Goal: Communication & Community: Answer question/provide support

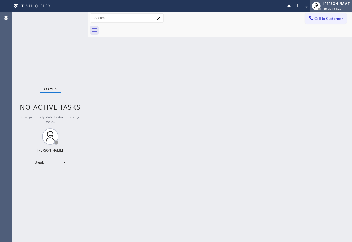
click at [336, 4] on div "[PERSON_NAME]" at bounding box center [337, 3] width 27 height 5
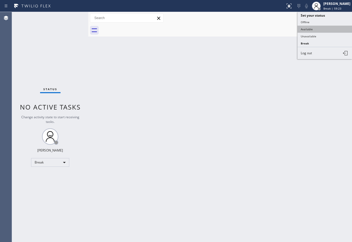
click at [314, 28] on button "Available" at bounding box center [325, 29] width 55 height 7
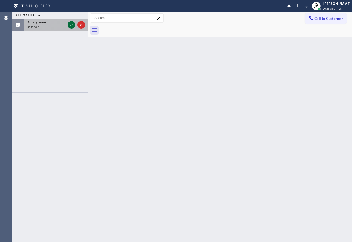
click at [73, 26] on icon at bounding box center [71, 25] width 7 height 7
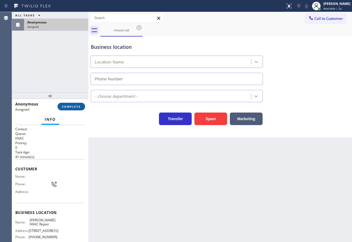
click at [79, 109] on button "COMPLETE" at bounding box center [72, 107] width 28 height 8
type input "[PHONE_NUMBER]"
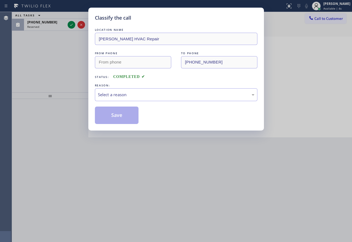
click at [127, 93] on div "Select a reason" at bounding box center [176, 95] width 157 height 6
click at [121, 122] on button "Save" at bounding box center [117, 115] width 44 height 17
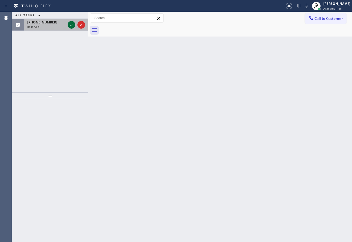
click at [69, 24] on icon at bounding box center [71, 25] width 7 height 7
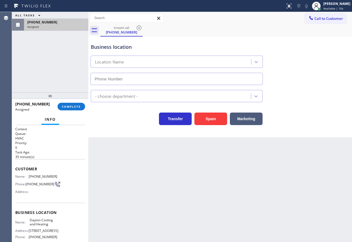
type input "[PHONE_NUMBER]"
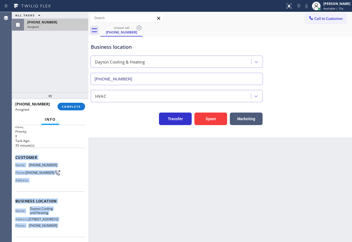
scroll to position [43, 0]
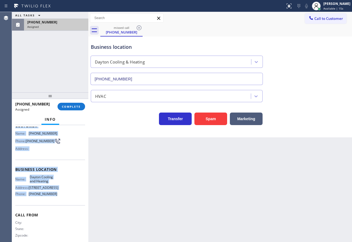
drag, startPoint x: 16, startPoint y: 168, endPoint x: 55, endPoint y: 204, distance: 52.9
click at [55, 204] on div "Context Queue: HVAC Priority: 0 Task Age: [DEMOGRAPHIC_DATA] minute(s) Customer…" at bounding box center [50, 165] width 70 height 163
copy div "Customer Name: [PHONE_NUMBER] Phone: [PHONE_NUMBER] Address: Business location …"
click at [75, 108] on span "COMPLETE" at bounding box center [71, 107] width 19 height 4
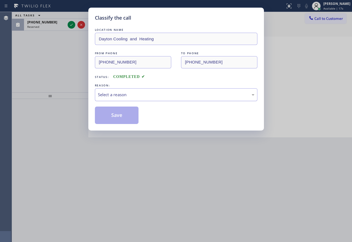
click at [135, 93] on div "Select a reason" at bounding box center [176, 95] width 157 height 6
click at [119, 120] on button "Save" at bounding box center [117, 115] width 44 height 17
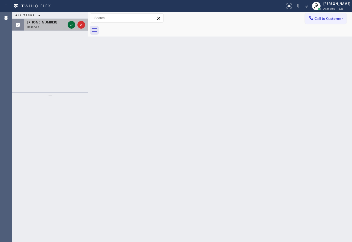
click at [73, 26] on icon at bounding box center [71, 25] width 7 height 7
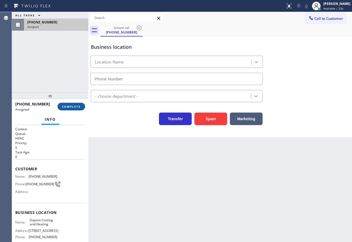
type input "[PHONE_NUMBER]"
click at [75, 107] on span "COMPLETE" at bounding box center [71, 107] width 19 height 4
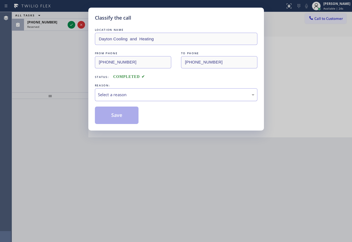
click at [118, 95] on div "Select a reason" at bounding box center [176, 95] width 157 height 6
click at [115, 124] on div "Classify the call LOCATION NAME Dayton Cooling and Heating FROM PHONE [PHONE_NU…" at bounding box center [176, 69] width 176 height 123
click at [114, 115] on button "Save" at bounding box center [117, 115] width 44 height 17
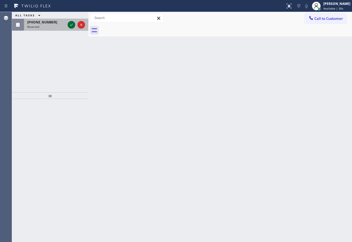
click at [71, 24] on icon at bounding box center [71, 25] width 7 height 7
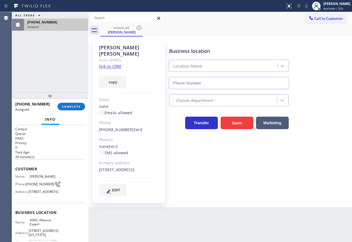
type input "[PHONE_NUMBER]"
click at [111, 64] on link "link to CRM" at bounding box center [110, 66] width 22 height 5
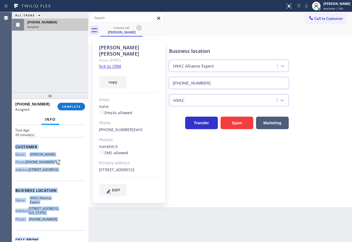
scroll to position [64, 0]
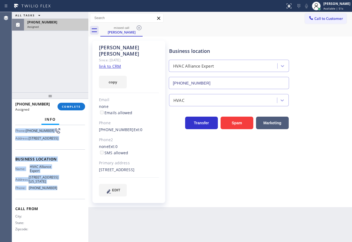
drag, startPoint x: 15, startPoint y: 169, endPoint x: 53, endPoint y: 187, distance: 41.4
click at [53, 187] on div "Context Queue: HVAC Priority: 0 Task Age: [DEMOGRAPHIC_DATA] minute(s) Customer…" at bounding box center [50, 156] width 70 height 167
copy div "Customer Name: [PERSON_NAME] Phone: [PHONE_NUMBER] Address: [STREET_ADDRESS] Bu…"
click at [79, 107] on span "COMPLETE" at bounding box center [71, 107] width 19 height 4
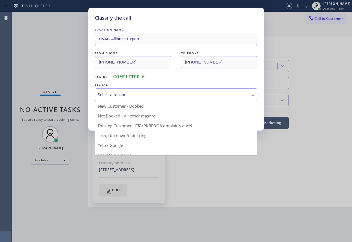
click at [121, 95] on div "Select a reason" at bounding box center [176, 95] width 157 height 6
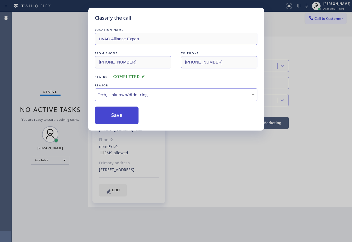
click at [117, 120] on button "Save" at bounding box center [117, 115] width 44 height 17
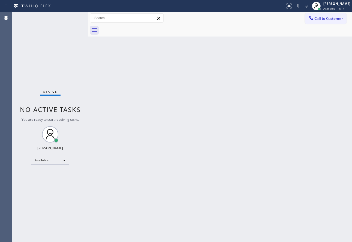
drag, startPoint x: 113, startPoint y: 117, endPoint x: 214, endPoint y: 52, distance: 120.4
click at [113, 117] on div "Back to Dashboard Change Sender ID Customers Technicians Select a contact Outbo…" at bounding box center [220, 127] width 264 height 230
click at [333, 21] on button "Call to Customer" at bounding box center [326, 18] width 42 height 10
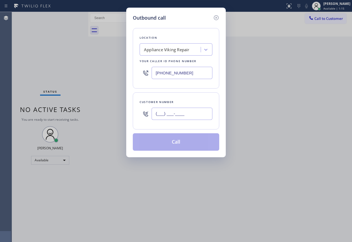
click at [190, 115] on input "(___) ___-____" at bounding box center [182, 114] width 61 height 12
paste input "305) 926-3471"
type input "[PHONE_NUMBER]"
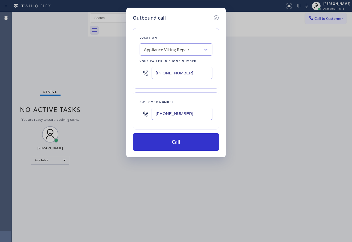
click at [135, 85] on div "Location Appliance Viking Repair Your caller id phone number [PHONE_NUMBER]" at bounding box center [176, 58] width 86 height 61
drag, startPoint x: 190, startPoint y: 73, endPoint x: 121, endPoint y: 74, distance: 68.5
click at [121, 74] on div "Outbound call Location Appliance Viking Repair Your caller id phone number [PHO…" at bounding box center [176, 121] width 352 height 242
paste input "305) 526-4181"
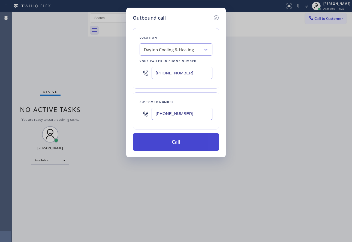
type input "[PHONE_NUMBER]"
click at [179, 141] on button "Call" at bounding box center [176, 141] width 86 height 17
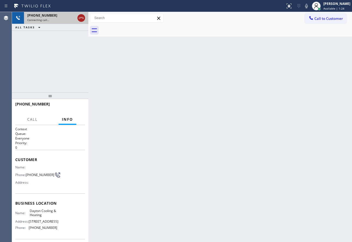
click at [81, 19] on icon at bounding box center [81, 18] width 7 height 7
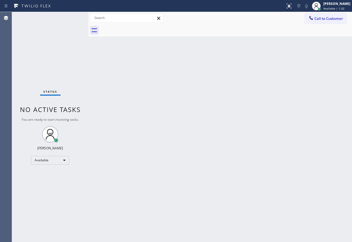
drag, startPoint x: 79, startPoint y: 123, endPoint x: 159, endPoint y: 99, distance: 83.3
click at [80, 121] on div "Status No active tasks You are ready to start receiving tasks. [PERSON_NAME] Av…" at bounding box center [50, 127] width 76 height 230
drag, startPoint x: 325, startPoint y: 18, endPoint x: 309, endPoint y: 27, distance: 18.3
click at [324, 18] on span "Call to Customer" at bounding box center [329, 18] width 29 height 5
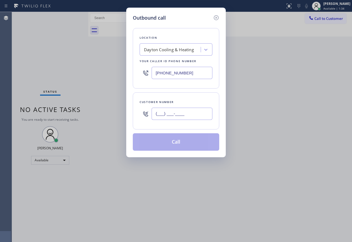
click at [199, 117] on input "(___) ___-____" at bounding box center [182, 114] width 61 height 12
paste input "253) 683-1728"
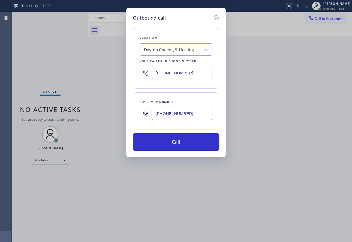
type input "[PHONE_NUMBER]"
click at [132, 106] on div "Outbound call Location [GEOGRAPHIC_DATA] Cooling & Heating Your caller id phone…" at bounding box center [176, 83] width 100 height 150
drag, startPoint x: 190, startPoint y: 71, endPoint x: 134, endPoint y: 73, distance: 56.8
click at [134, 73] on div "Location [GEOGRAPHIC_DATA] Cooling & Heating Your caller id phone number [PHONE…" at bounding box center [176, 58] width 86 height 61
paste input "855) 999-4417"
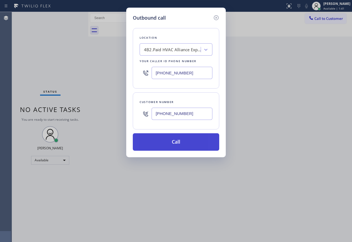
type input "[PHONE_NUMBER]"
click at [177, 144] on button "Call" at bounding box center [176, 141] width 86 height 17
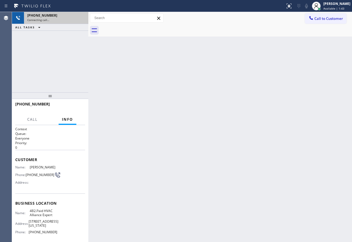
click at [80, 19] on div "[PHONE_NUMBER] Connecting call…" at bounding box center [50, 18] width 76 height 12
click at [80, 19] on icon at bounding box center [81, 18] width 7 height 7
click at [80, 19] on div "Connecting call…" at bounding box center [56, 20] width 58 height 4
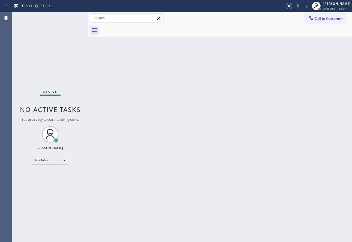
drag, startPoint x: 350, startPoint y: 16, endPoint x: 149, endPoint y: 97, distance: 217.3
click at [148, 97] on div "Back to Dashboard Change Sender ID Customers Technicians Select a contact Outbo…" at bounding box center [220, 127] width 264 height 230
click at [172, 133] on div "Back to Dashboard Change Sender ID Customers Technicians Select a contact Outbo…" at bounding box center [220, 127] width 264 height 230
click at [304, 118] on div "Back to Dashboard Change Sender ID Customers Technicians Select a contact Outbo…" at bounding box center [220, 127] width 264 height 230
click at [315, 67] on div "Back to Dashboard Change Sender ID Customers Technicians Select a contact Outbo…" at bounding box center [220, 127] width 264 height 230
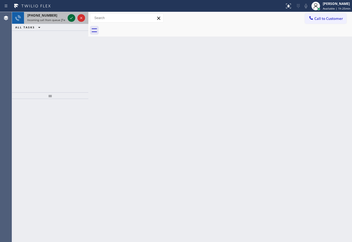
click at [72, 17] on icon at bounding box center [71, 18] width 7 height 7
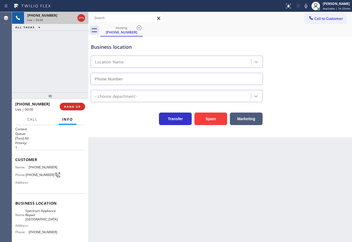
type input "[PHONE_NUMBER]"
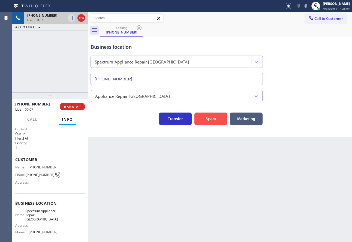
click at [213, 122] on button "Spam" at bounding box center [211, 119] width 33 height 13
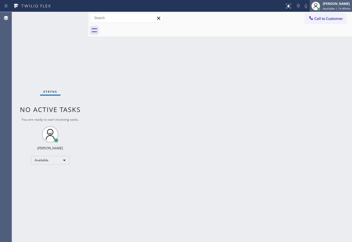
click at [334, 6] on div "[PERSON_NAME]" at bounding box center [337, 3] width 28 height 5
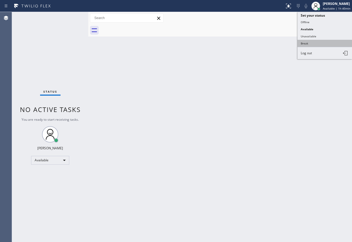
click at [303, 46] on button "Break" at bounding box center [325, 43] width 55 height 7
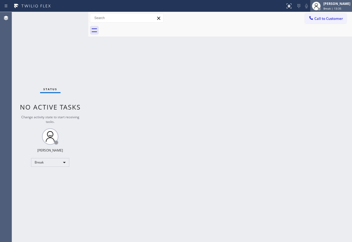
drag, startPoint x: 344, startPoint y: 5, endPoint x: 339, endPoint y: 8, distance: 5.8
click at [344, 5] on div "[PERSON_NAME]" at bounding box center [337, 3] width 27 height 5
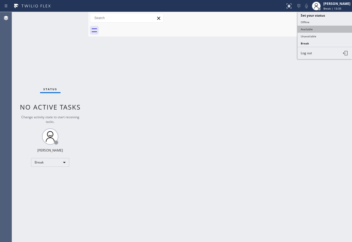
click at [316, 29] on button "Available" at bounding box center [325, 29] width 55 height 7
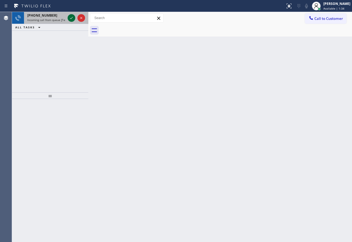
click at [71, 18] on icon at bounding box center [71, 18] width 7 height 7
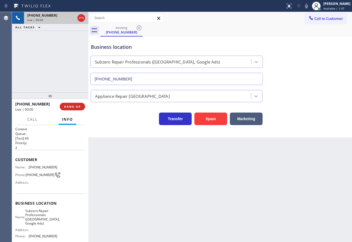
type input "[PHONE_NUMBER]"
click at [76, 108] on span "HANG UP" at bounding box center [72, 107] width 17 height 4
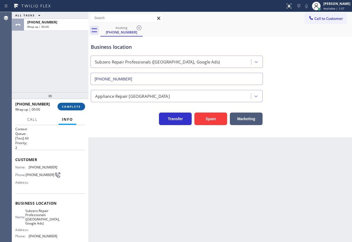
click at [76, 108] on span "COMPLETE" at bounding box center [71, 107] width 19 height 4
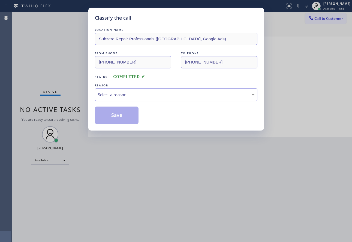
click at [155, 97] on div "Select a reason" at bounding box center [176, 95] width 157 height 6
click at [113, 116] on button "Save" at bounding box center [117, 115] width 44 height 17
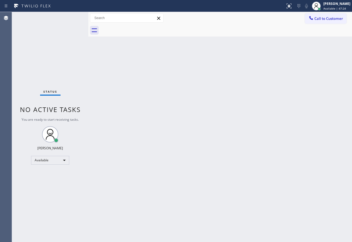
click at [290, 147] on div "Back to Dashboard Change Sender ID Customers Technicians Select a contact Outbo…" at bounding box center [220, 127] width 264 height 230
click at [337, 5] on div "[PERSON_NAME]" at bounding box center [337, 3] width 27 height 5
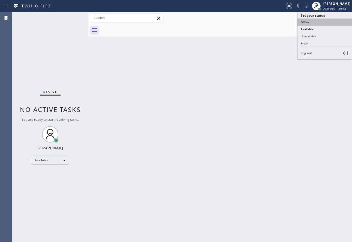
click at [311, 22] on button "Offline" at bounding box center [325, 22] width 55 height 7
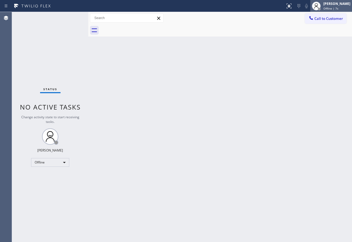
click at [341, 6] on div "[PERSON_NAME]" at bounding box center [337, 3] width 27 height 5
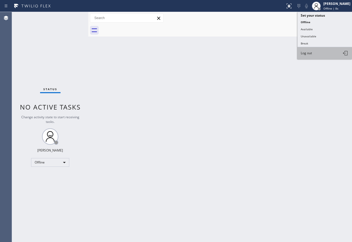
click at [314, 54] on button "Log out" at bounding box center [325, 53] width 55 height 12
